Goal: Information Seeking & Learning: Find specific fact

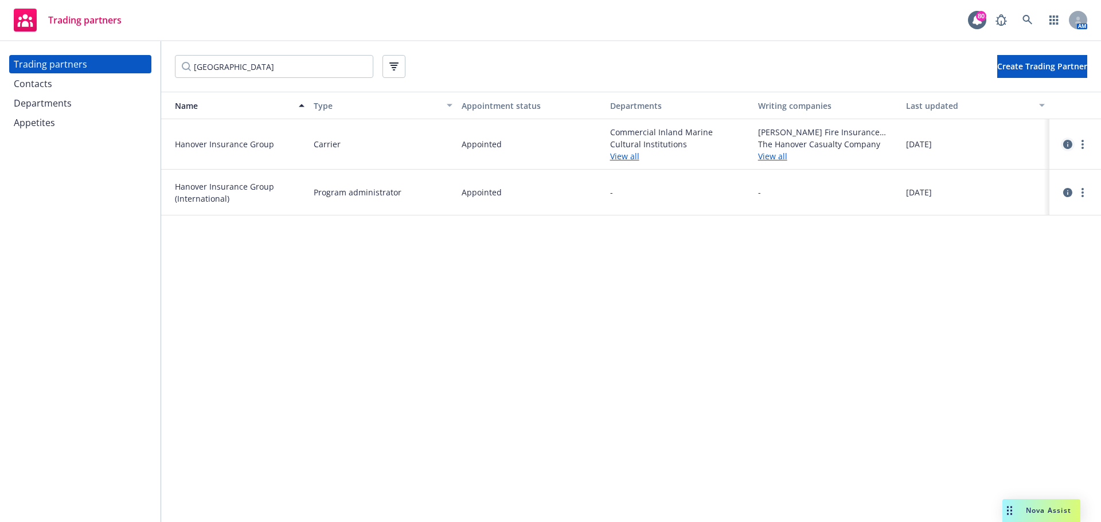
type input "[GEOGRAPHIC_DATA]"
click at [1069, 143] on icon "circleInformation" at bounding box center [1067, 144] width 9 height 9
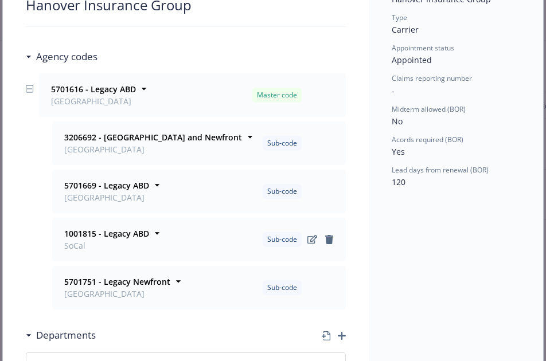
scroll to position [115, 0]
